Goal: Information Seeking & Learning: Learn about a topic

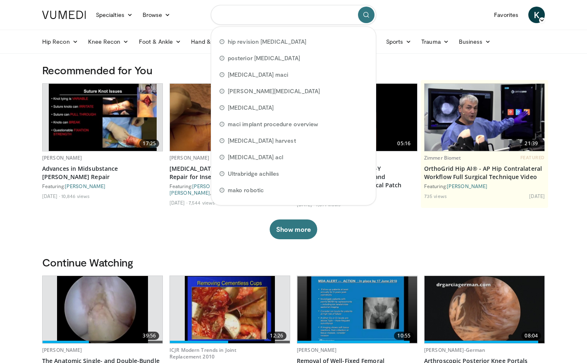
click at [256, 16] on input "Search topics, interventions" at bounding box center [293, 15] width 165 height 20
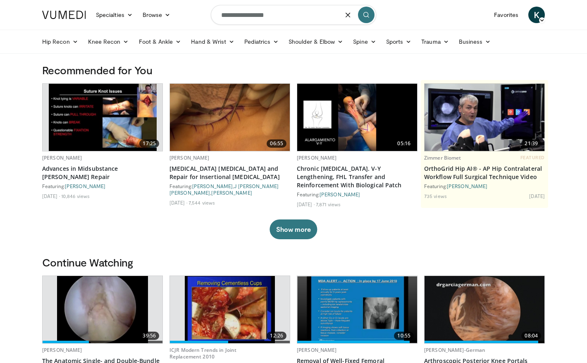
type input "**********"
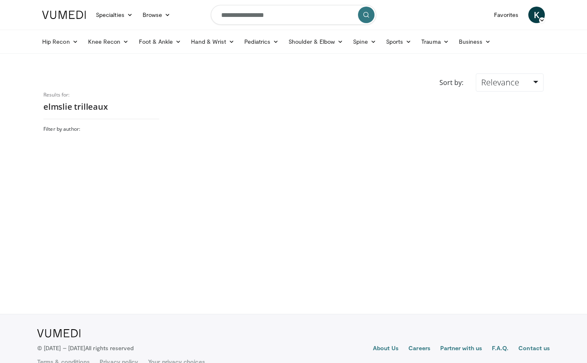
click at [295, 16] on input "**********" at bounding box center [293, 15] width 165 height 20
type input "**********"
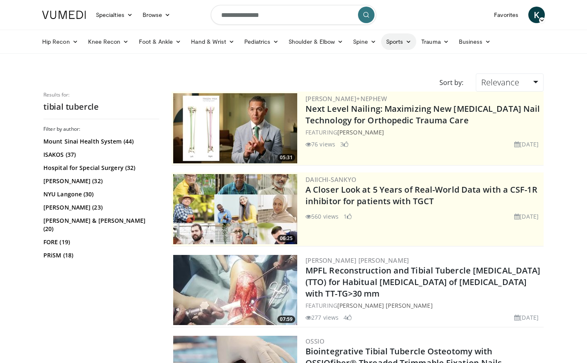
click at [394, 41] on link "Sports" at bounding box center [399, 41] width 36 height 17
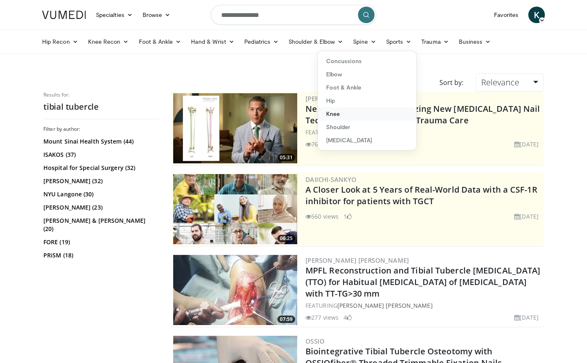
click at [334, 112] on link "Knee" at bounding box center [367, 113] width 98 height 13
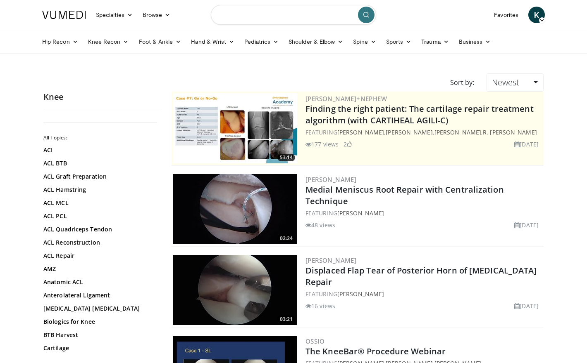
click at [285, 13] on input "Search topics, interventions" at bounding box center [293, 15] width 165 height 20
type input "**********"
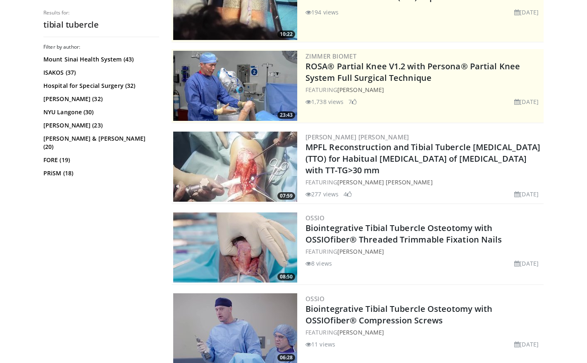
scroll to position [124, 0]
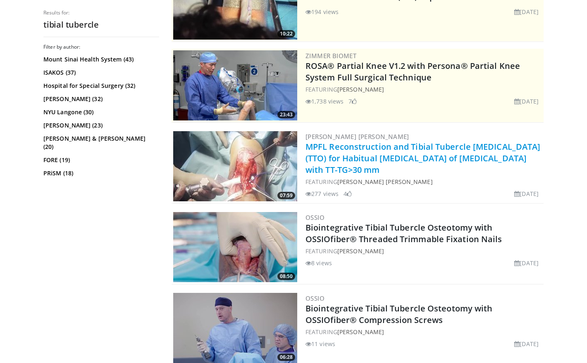
click at [365, 147] on link "MPFL Reconstruction and Tibial Tubercle [MEDICAL_DATA] (TTO) for Habitual [MEDI…" at bounding box center [422, 158] width 235 height 34
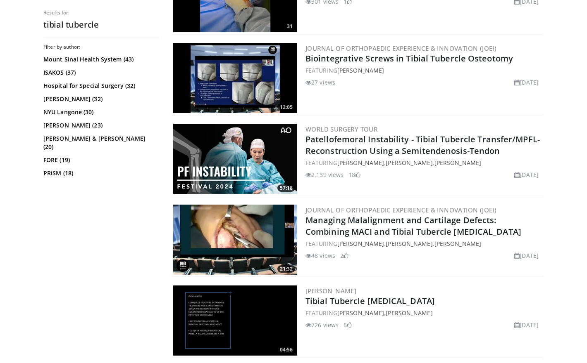
scroll to position [537, 0]
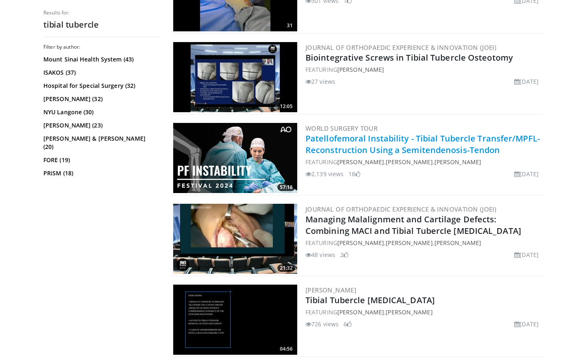
click at [388, 138] on link "Patellofemoral Instability - Tibial Tubercle Transfer/MPFL-Reconstruction Using…" at bounding box center [422, 144] width 234 height 23
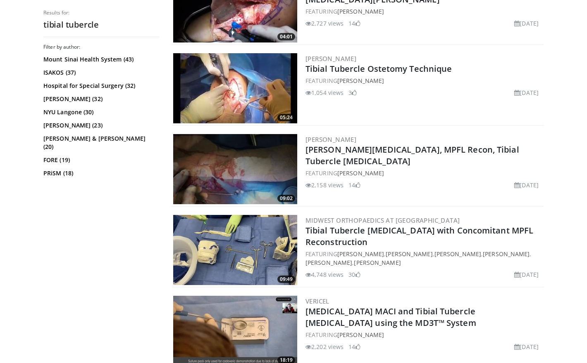
scroll to position [991, 0]
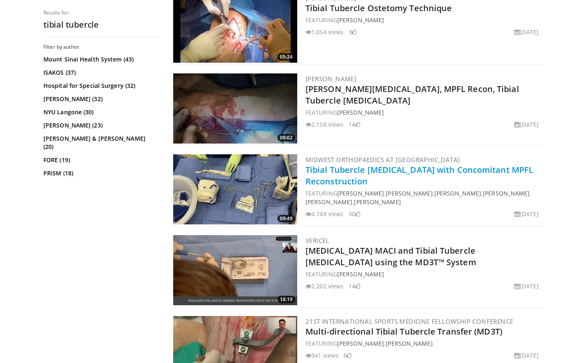
drag, startPoint x: 353, startPoint y: 172, endPoint x: 348, endPoint y: 176, distance: 6.5
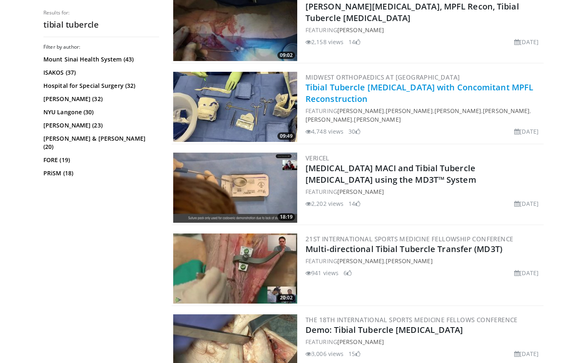
scroll to position [1033, 0]
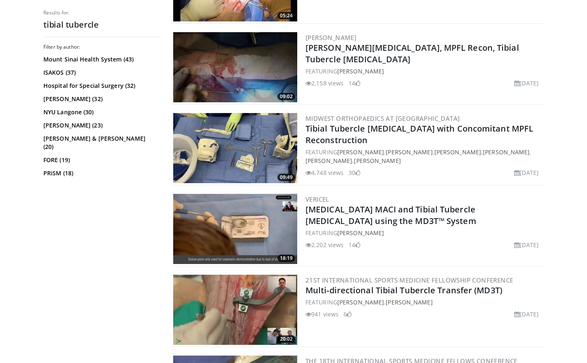
click at [269, 164] on img at bounding box center [235, 148] width 124 height 70
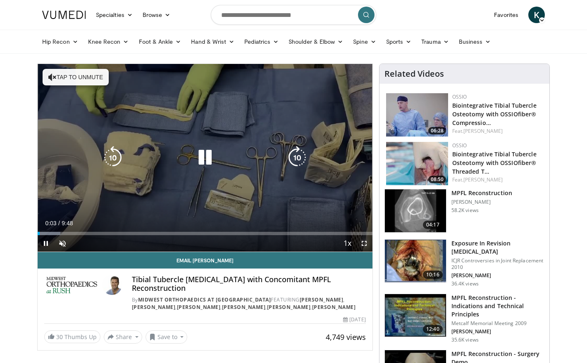
drag, startPoint x: 367, startPoint y: 242, endPoint x: 430, endPoint y: 294, distance: 81.9
click at [367, 242] on span "Video Player" at bounding box center [364, 243] width 17 height 17
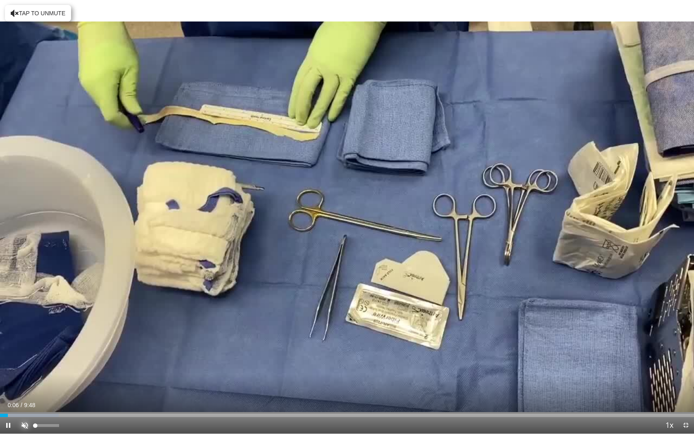
click at [23, 363] on span "Video Player" at bounding box center [25, 425] width 17 height 17
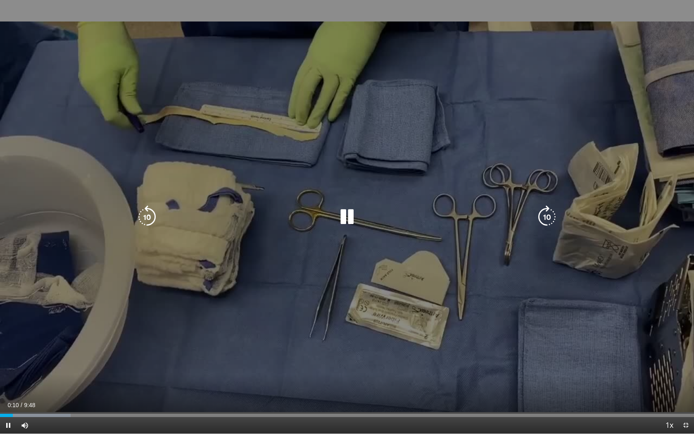
click at [544, 220] on icon "Video Player" at bounding box center [546, 216] width 23 height 23
click at [544, 221] on icon "Video Player" at bounding box center [546, 216] width 23 height 23
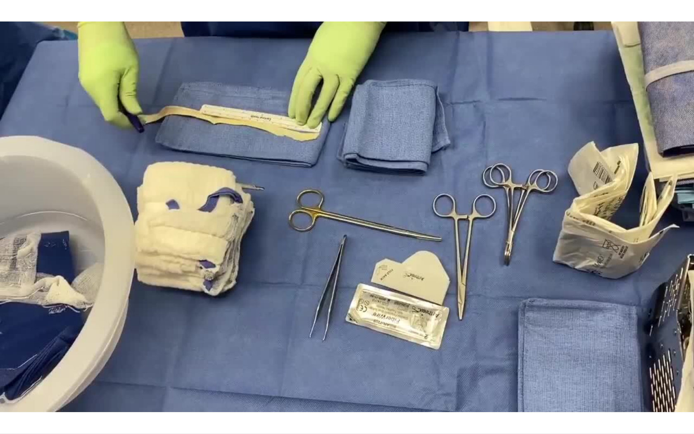
click at [544, 221] on div "10 seconds Tap to unmute" at bounding box center [347, 216] width 694 height 433
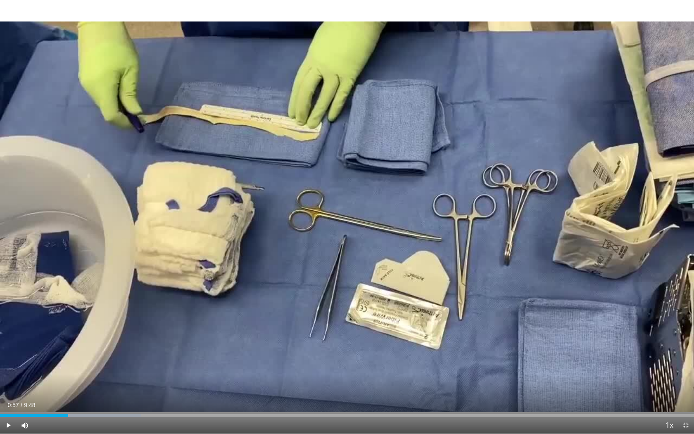
click at [544, 221] on div "10 seconds Tap to unmute" at bounding box center [347, 216] width 694 height 433
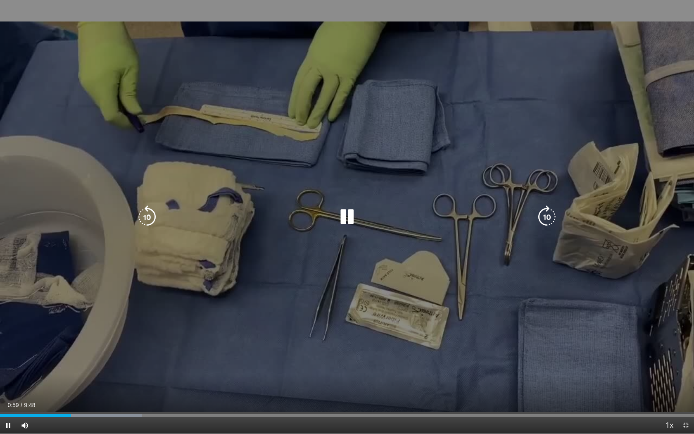
click at [539, 214] on icon "Video Player" at bounding box center [546, 216] width 23 height 23
click at [548, 215] on icon "Video Player" at bounding box center [546, 216] width 23 height 23
click at [550, 214] on icon "Video Player" at bounding box center [546, 216] width 23 height 23
click at [549, 214] on icon "Video Player" at bounding box center [546, 216] width 23 height 23
click at [145, 215] on icon "Video Player" at bounding box center [146, 216] width 23 height 23
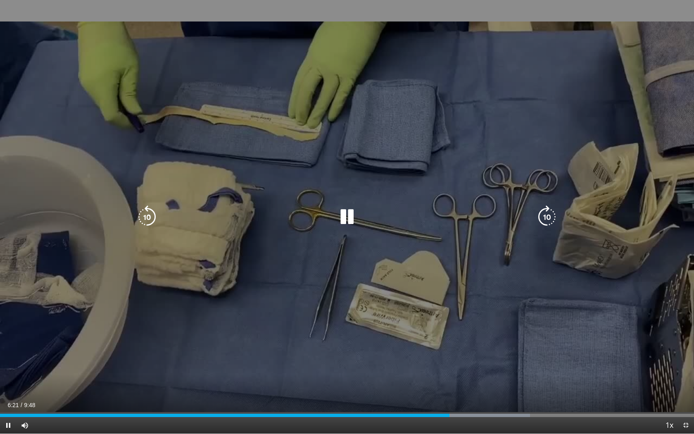
drag, startPoint x: 347, startPoint y: 216, endPoint x: 340, endPoint y: 214, distance: 7.3
click at [345, 216] on icon "Video Player" at bounding box center [346, 216] width 23 height 23
click at [346, 213] on icon "Video Player" at bounding box center [346, 216] width 23 height 23
click at [343, 214] on icon "Video Player" at bounding box center [346, 216] width 23 height 23
click at [340, 217] on icon "Video Player" at bounding box center [346, 216] width 23 height 23
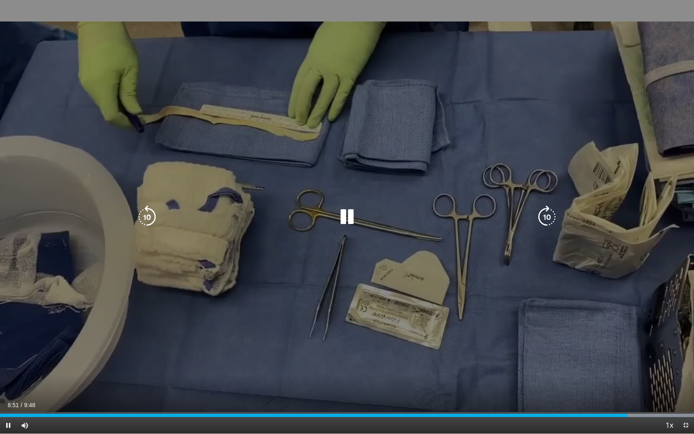
click at [350, 219] on icon "Video Player" at bounding box center [346, 216] width 23 height 23
click at [345, 216] on icon "Video Player" at bounding box center [346, 216] width 23 height 23
click at [346, 218] on icon "Video Player" at bounding box center [346, 216] width 23 height 23
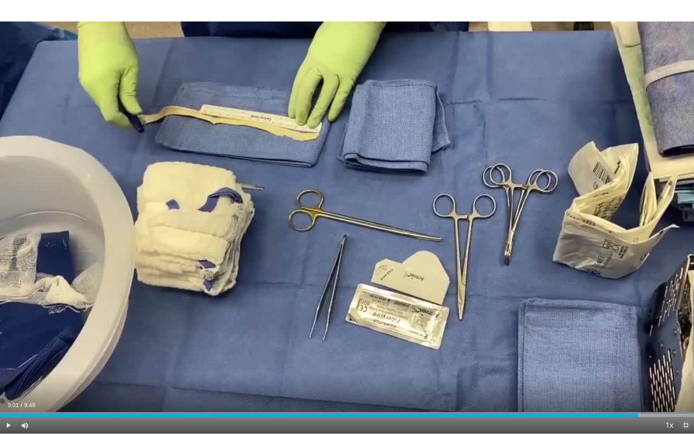
click at [592, 363] on span "Video Player" at bounding box center [685, 425] width 17 height 17
